Goal: Task Accomplishment & Management: Manage account settings

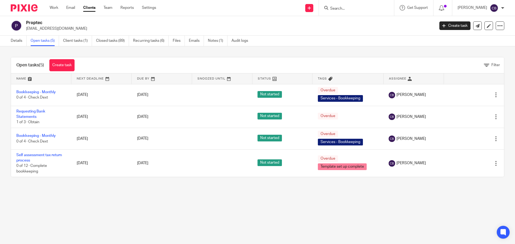
click at [337, 9] on input "Search" at bounding box center [354, 8] width 48 height 5
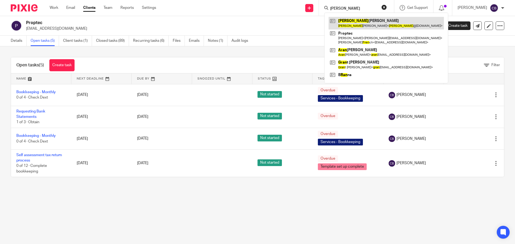
type input "fran"
click at [352, 22] on link at bounding box center [386, 23] width 115 height 12
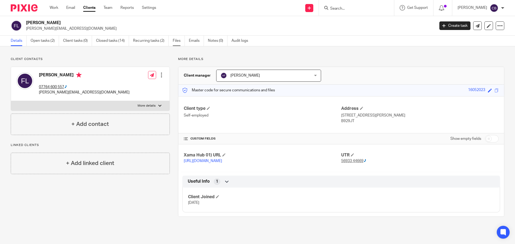
click at [178, 42] on link "Files" at bounding box center [179, 41] width 12 height 10
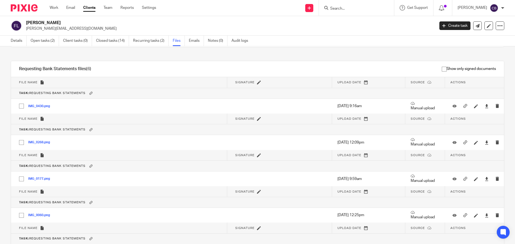
scroll to position [637, 0]
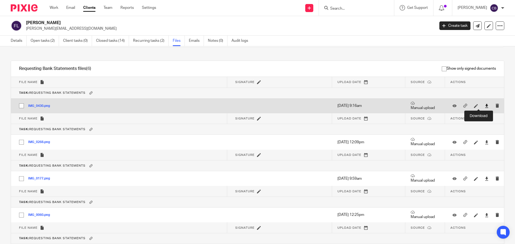
click at [485, 106] on icon at bounding box center [487, 106] width 4 height 4
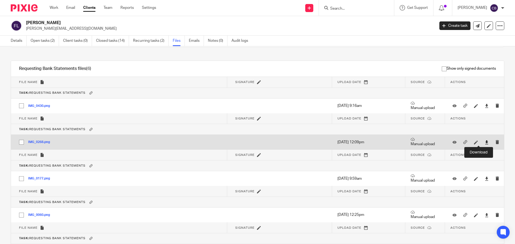
click at [485, 142] on icon at bounding box center [487, 143] width 4 height 4
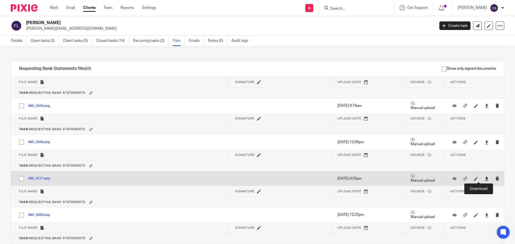
click at [485, 181] on icon at bounding box center [487, 179] width 4 height 4
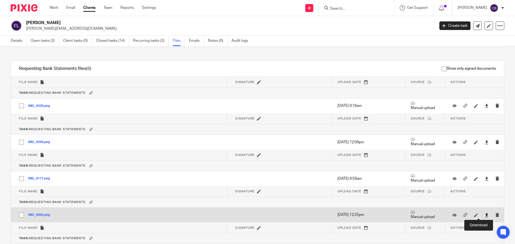
click at [485, 215] on icon at bounding box center [487, 216] width 4 height 4
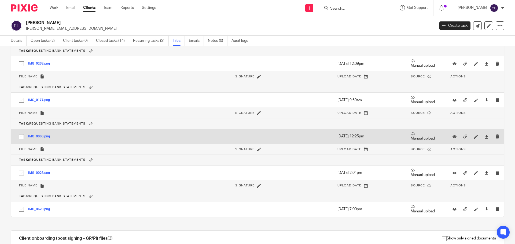
scroll to position [717, 0]
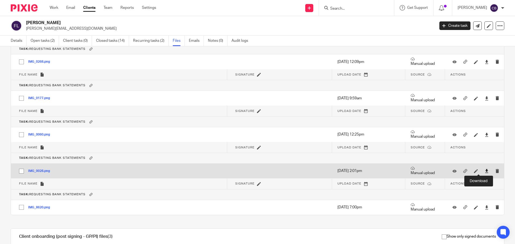
click at [485, 170] on icon at bounding box center [487, 171] width 4 height 4
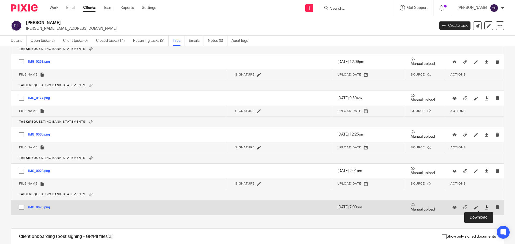
click at [485, 207] on icon at bounding box center [487, 208] width 4 height 4
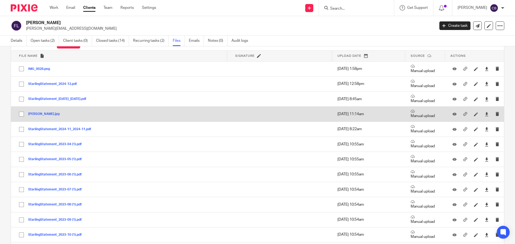
scroll to position [0, 0]
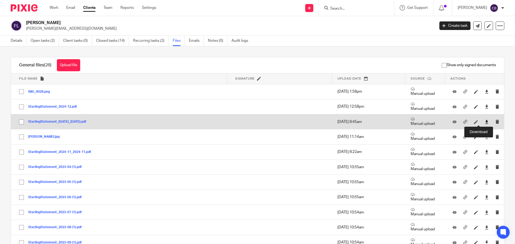
click at [485, 121] on icon at bounding box center [487, 122] width 4 height 4
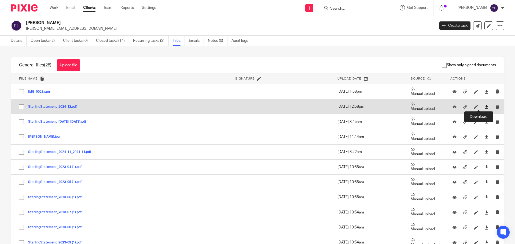
click at [485, 108] on icon at bounding box center [487, 107] width 4 height 4
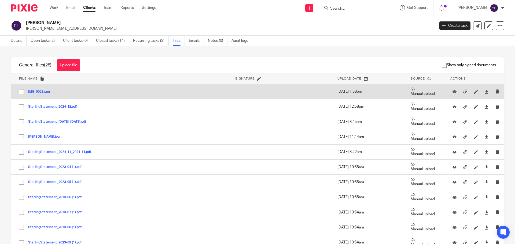
click at [38, 92] on button "IMG_0028.png" at bounding box center [41, 92] width 26 height 4
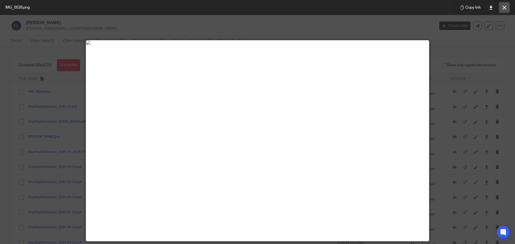
click at [504, 8] on icon at bounding box center [505, 8] width 4 height 4
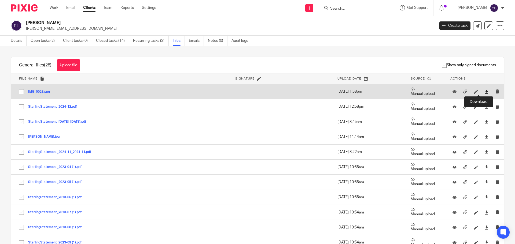
click at [485, 91] on icon at bounding box center [487, 92] width 4 height 4
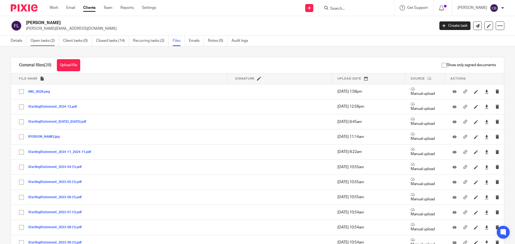
click at [40, 40] on link "Open tasks (2)" at bounding box center [45, 41] width 28 height 10
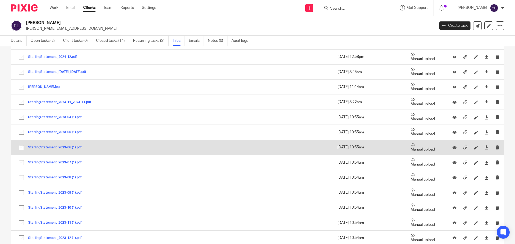
scroll to position [47, 0]
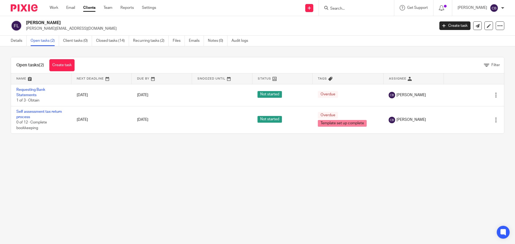
click at [346, 9] on input "Search" at bounding box center [354, 8] width 48 height 5
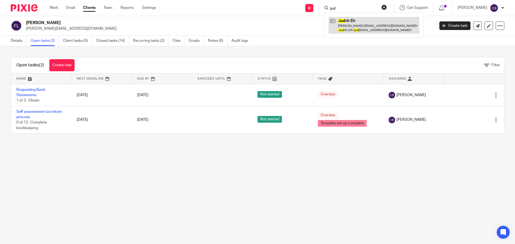
type input "jud"
click at [351, 27] on link at bounding box center [374, 25] width 91 height 17
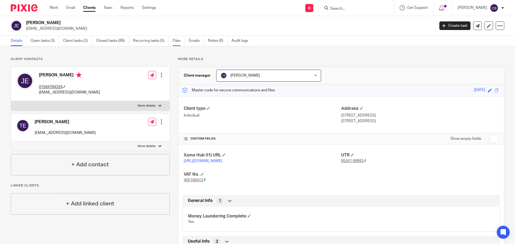
click at [176, 40] on link "Files" at bounding box center [179, 41] width 12 height 10
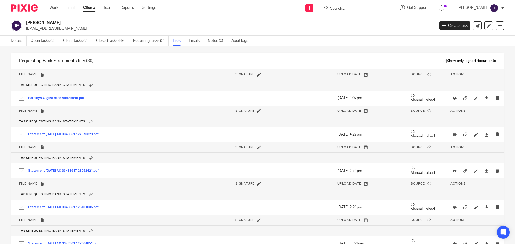
scroll to position [1985, 0]
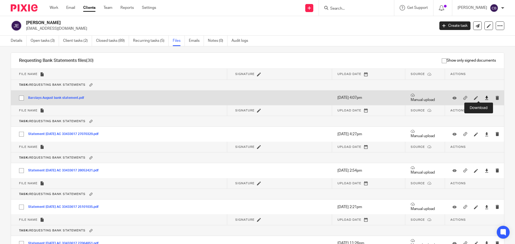
click at [485, 97] on icon at bounding box center [487, 98] width 4 height 4
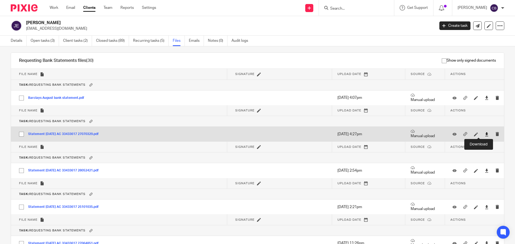
click at [485, 135] on icon at bounding box center [487, 135] width 4 height 4
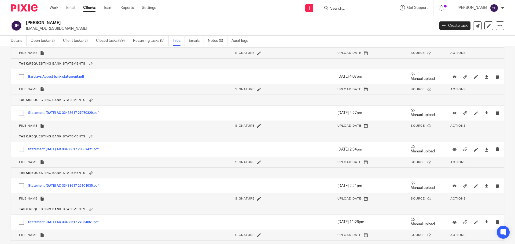
scroll to position [2006, 0]
